Goal: Transaction & Acquisition: Register for event/course

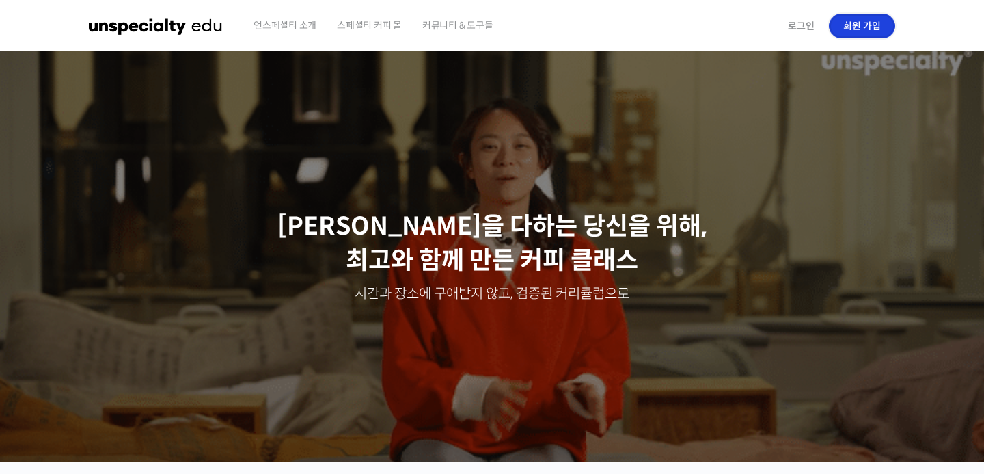
click at [837, 32] on link "회원 가입" at bounding box center [862, 26] width 66 height 25
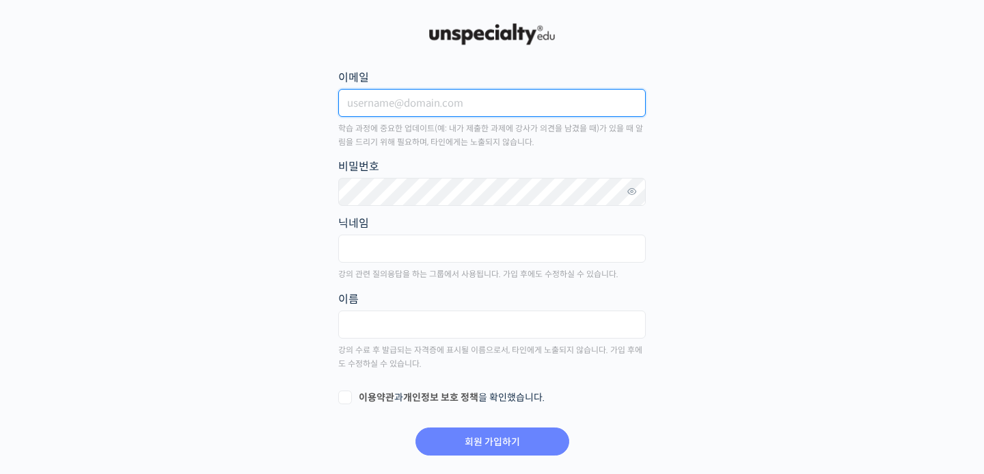
click at [396, 110] on input "이메일" at bounding box center [492, 103] width 308 height 28
type input "ㅔ"
type input "pjh67088908@gmail.com"
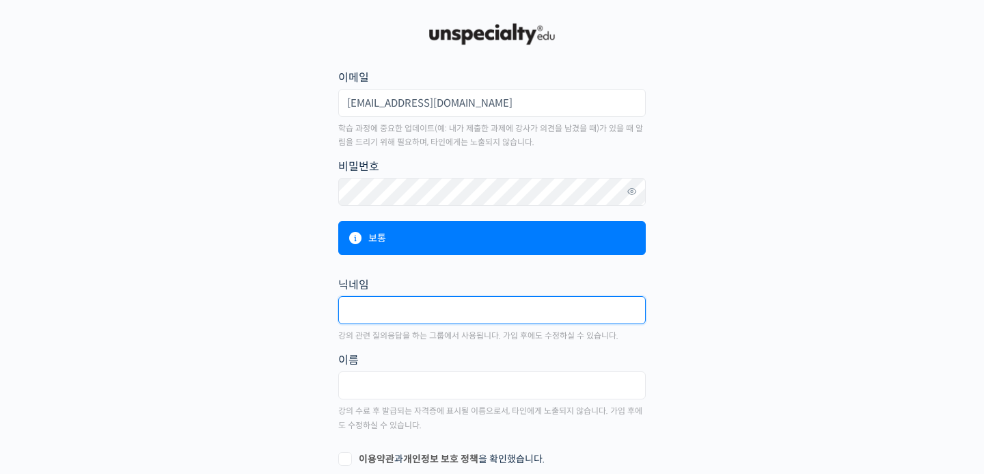
click at [426, 302] on input "text" at bounding box center [492, 310] width 308 height 28
type input "청"
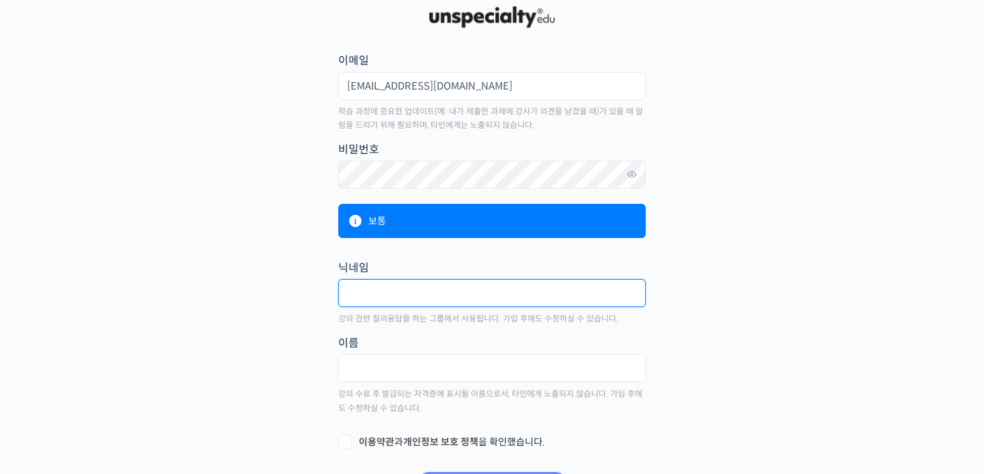
scroll to position [18, 0]
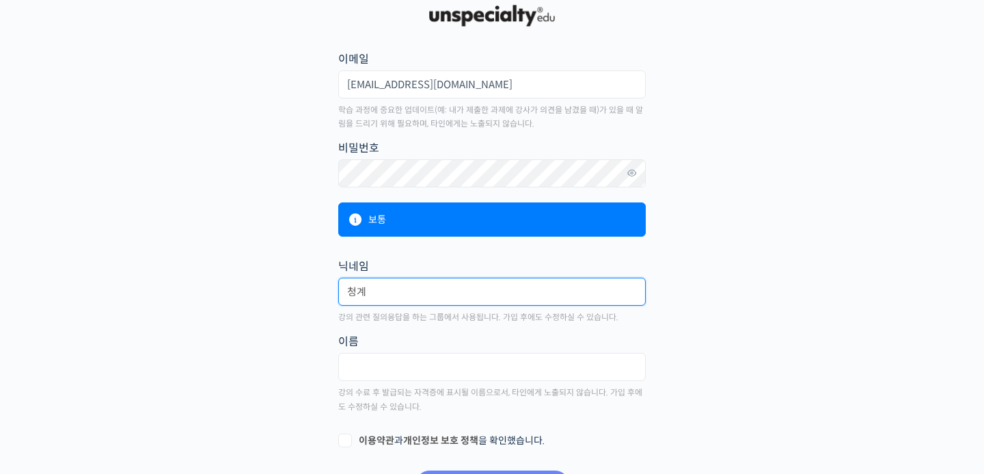
type input "청"
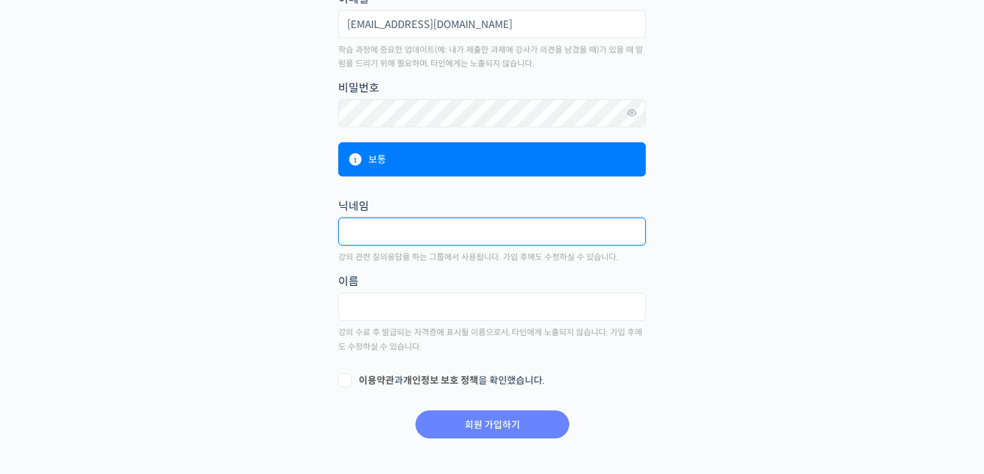
scroll to position [79, 0]
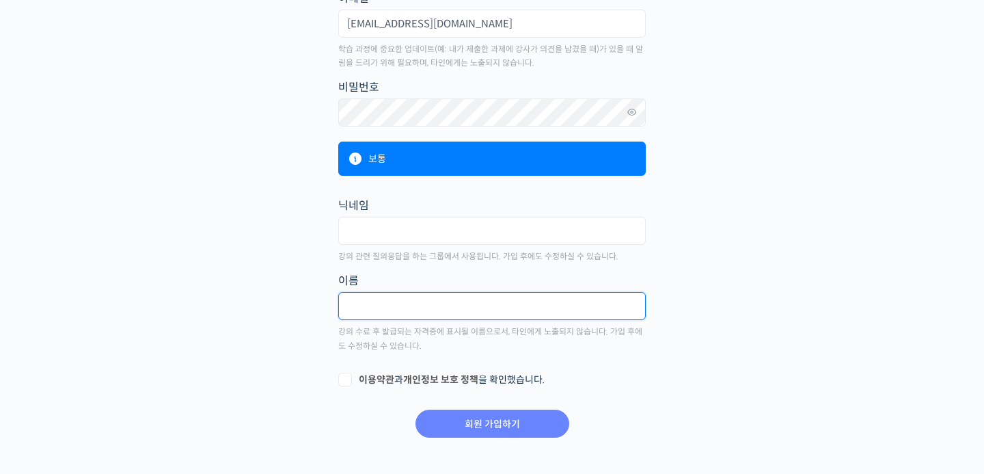
click at [443, 310] on input "text" at bounding box center [492, 306] width 308 height 28
type input "박준형"
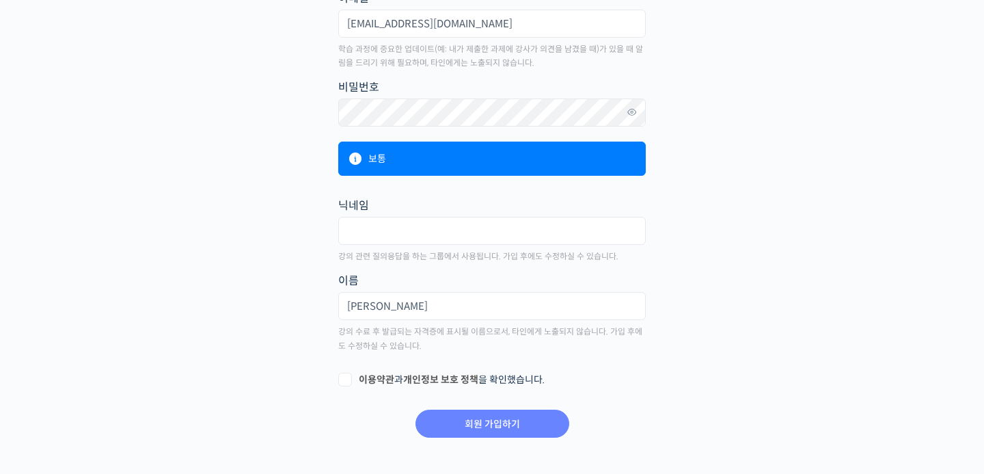
click at [243, 324] on main "회원 가입하기 or 로그인 이메일 pjh67088908@gmail.com 학습 과정에 중요한 업데이트(예: 내가 제출한 과제에 강사가 의견을 …" at bounding box center [492, 190] width 806 height 498
click at [347, 378] on label "이용약관 과 개인정보 보호 정책 을 확인했습니다." at bounding box center [492, 380] width 308 height 14
click at [347, 378] on input "이용약관 과 개인정보 보호 정책 을 확인했습니다." at bounding box center [342, 377] width 9 height 9
checkbox input "true"
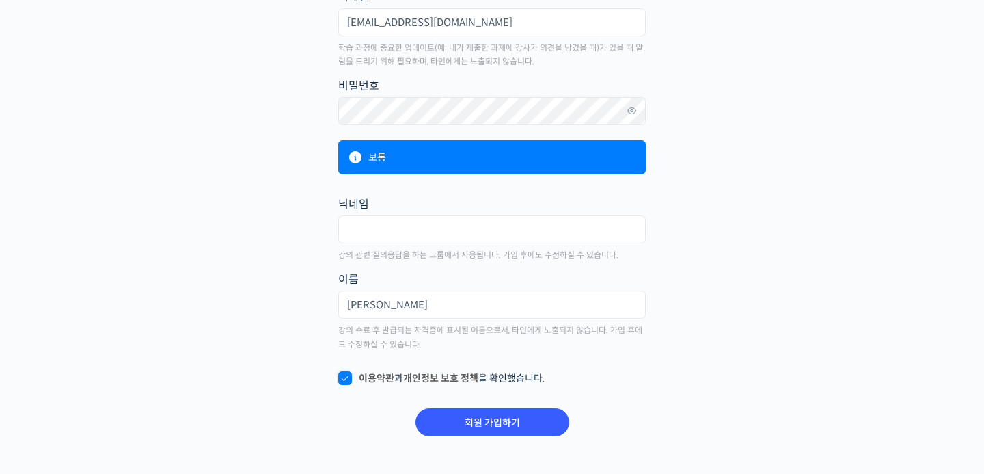
scroll to position [85, 0]
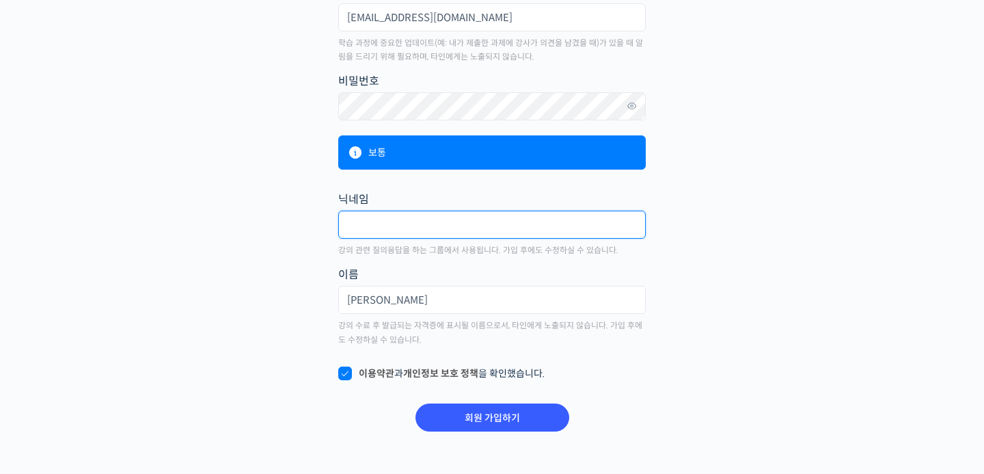
click at [364, 231] on input "text" at bounding box center [492, 224] width 308 height 28
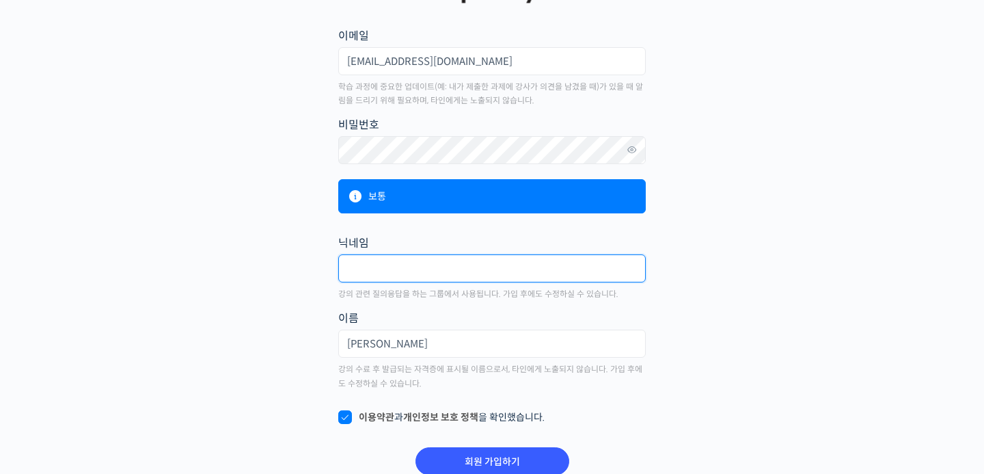
scroll to position [0, 0]
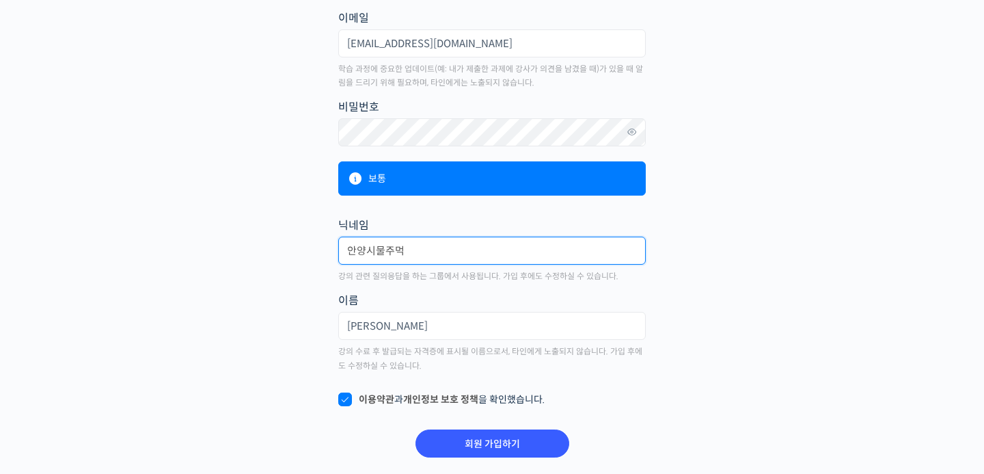
type input "안양시물주먹"
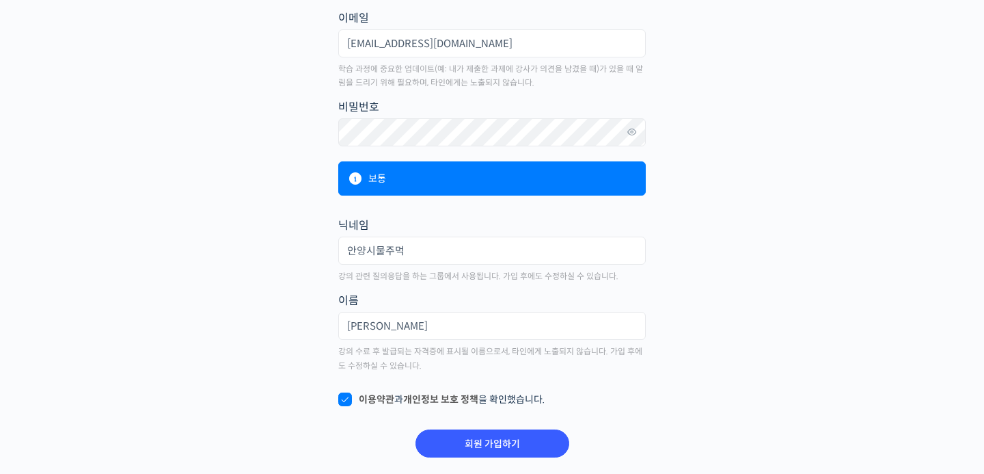
click at [308, 290] on main "회원 가입하기 or 로그인 이메일 pjh67088908@gmail.com 학습 과정에 중요한 업데이트(예: 내가 제출한 과제에 강사가 의견을 …" at bounding box center [492, 210] width 806 height 498
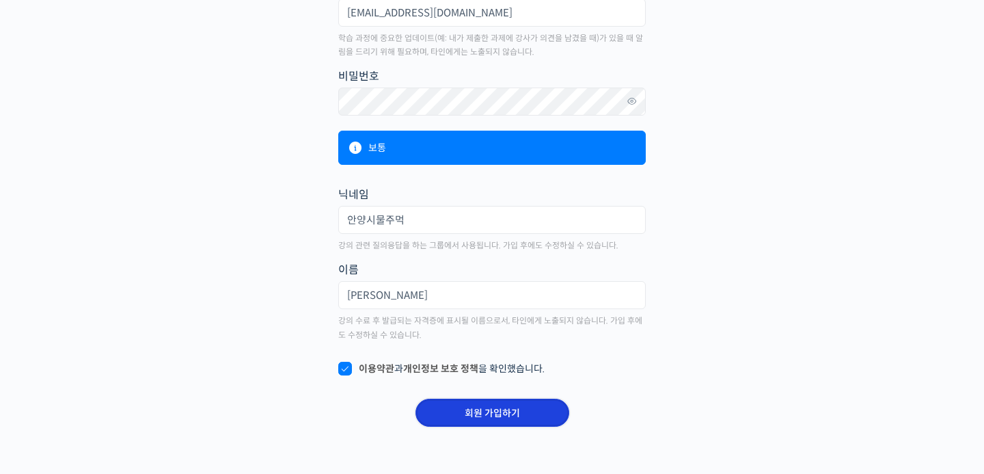
click at [478, 418] on input "회원 가입하기" at bounding box center [493, 412] width 154 height 28
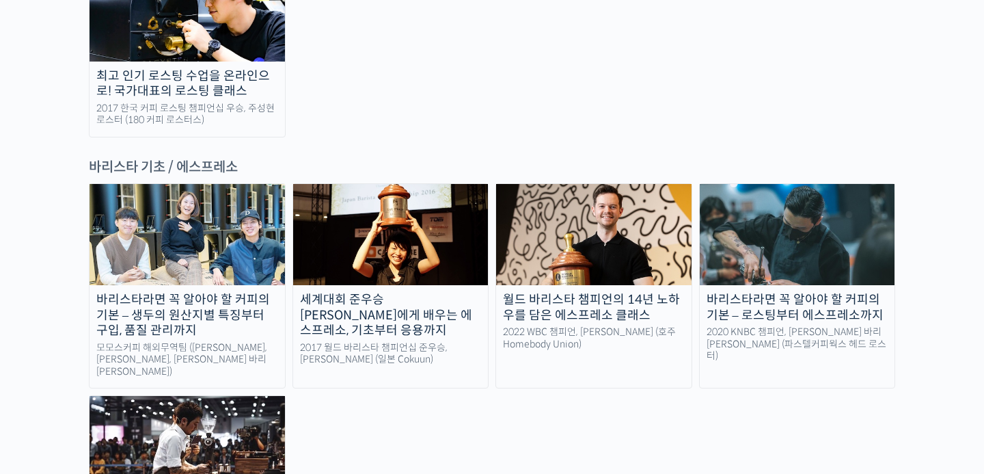
scroll to position [1777, 0]
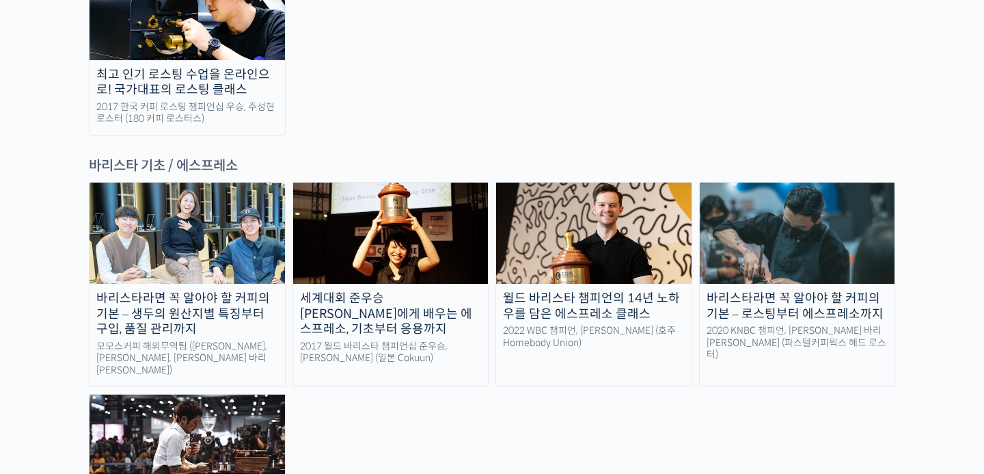
click at [586, 290] on div "월드 바리스타 챔피언의 14년 노하우를 담은 에스프레소 클래스" at bounding box center [593, 305] width 195 height 31
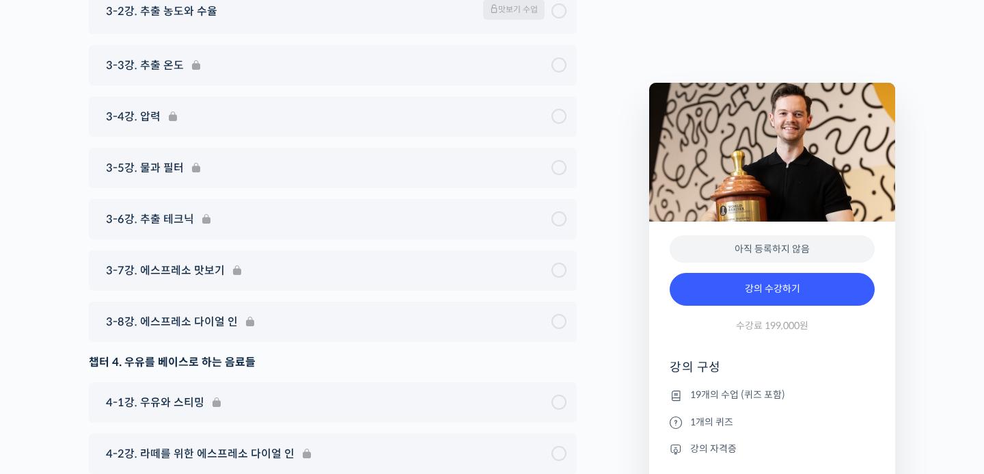
scroll to position [7147, 0]
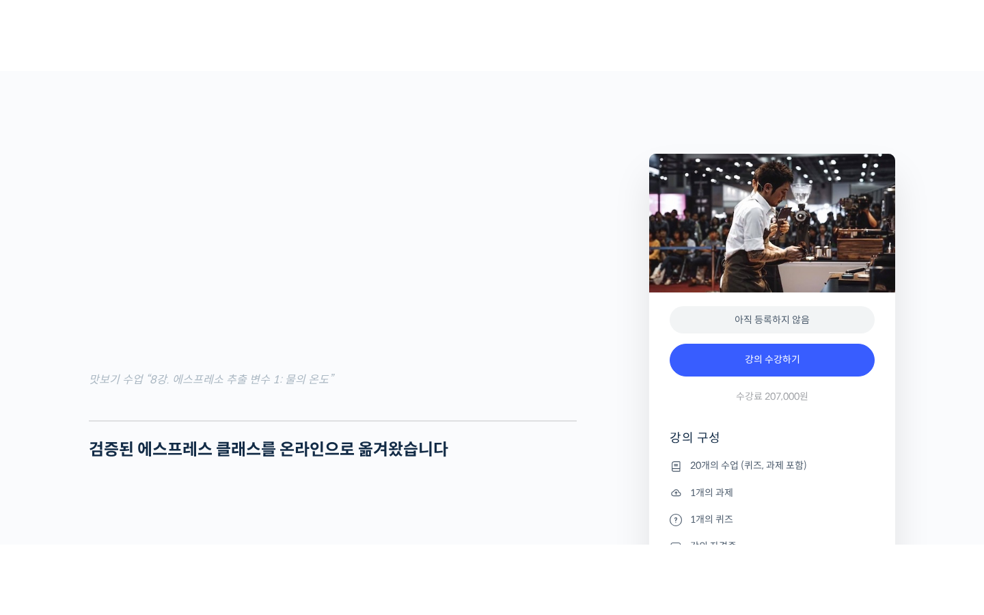
scroll to position [1624, 0]
